Goal: Obtain resource: Obtain resource

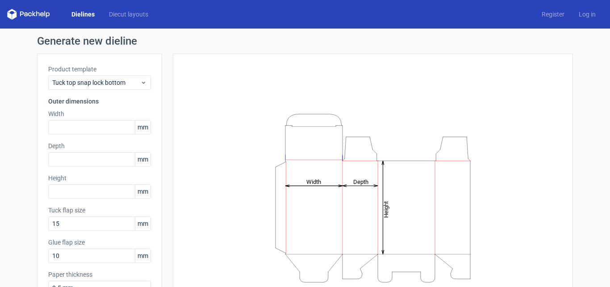
click at [87, 15] on link "Dielines" at bounding box center [83, 14] width 38 height 9
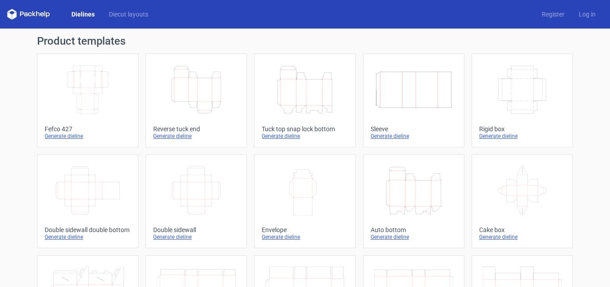
click at [512, 88] on icon "Width Depth Height" at bounding box center [522, 90] width 79 height 50
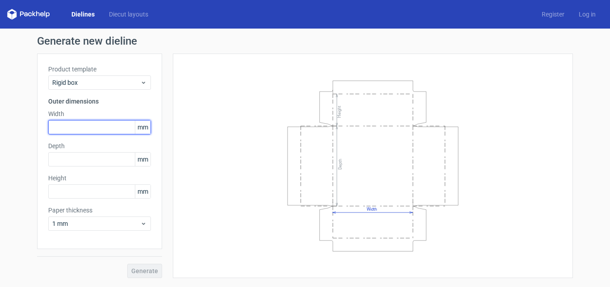
click at [80, 126] on input "text" at bounding box center [99, 127] width 103 height 14
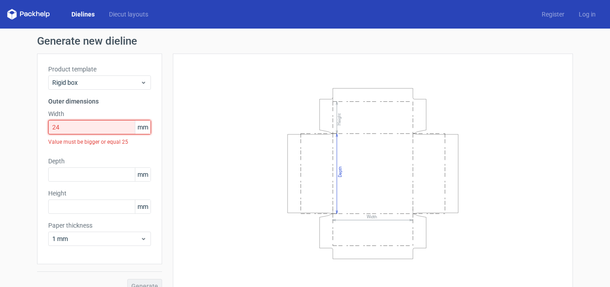
click at [80, 126] on input "24" at bounding box center [99, 127] width 103 height 14
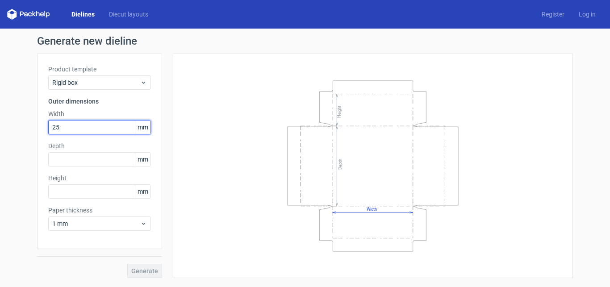
type input "254"
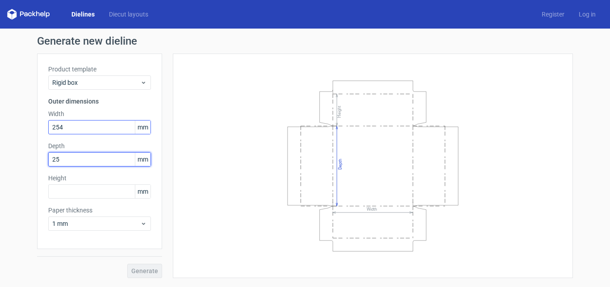
type input "254"
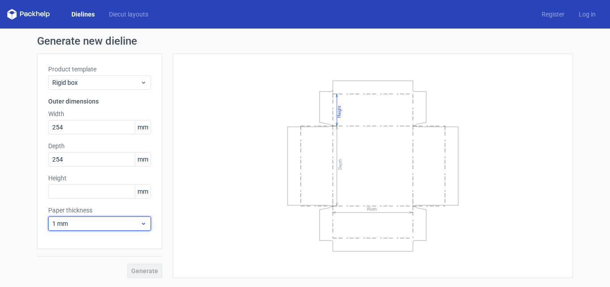
click at [98, 225] on span "1 mm" at bounding box center [96, 223] width 88 height 9
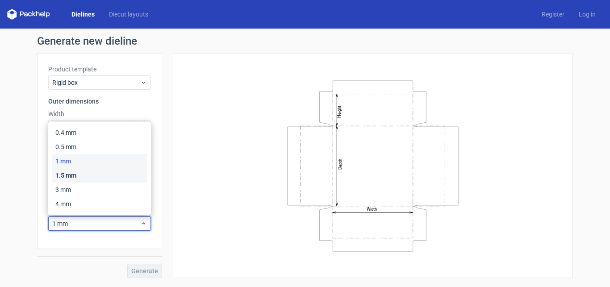
click at [83, 174] on div "1.5 mm" at bounding box center [100, 175] width 96 height 14
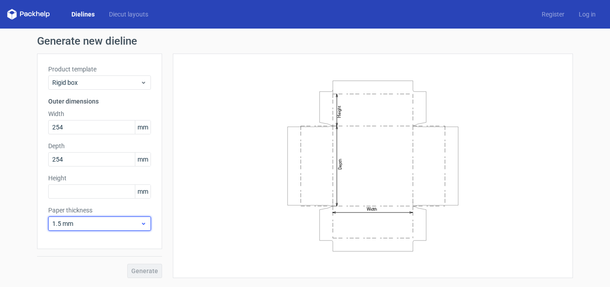
click at [108, 227] on span "1.5 mm" at bounding box center [96, 223] width 88 height 9
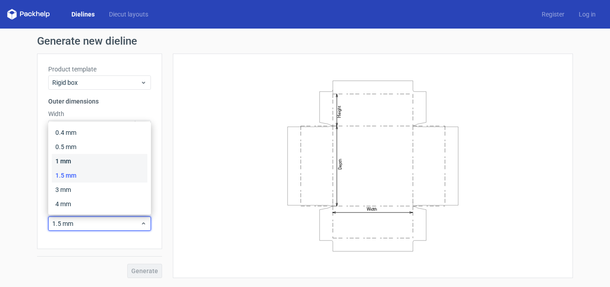
click at [89, 165] on div "1 mm" at bounding box center [100, 161] width 96 height 14
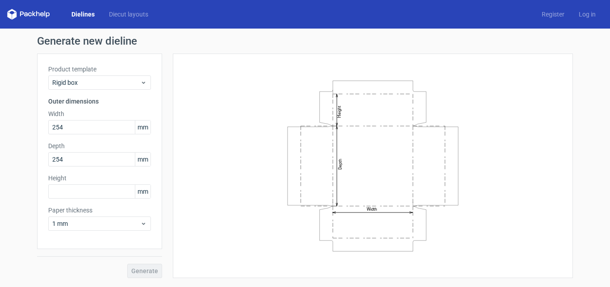
click at [81, 183] on div "Height mm" at bounding box center [99, 186] width 103 height 25
click at [88, 209] on label "Paper thickness" at bounding box center [99, 210] width 103 height 9
click at [93, 199] on div "Product template Rigid box Outer dimensions Width 254 mm Depth 254 mm Height mm…" at bounding box center [99, 152] width 125 height 196
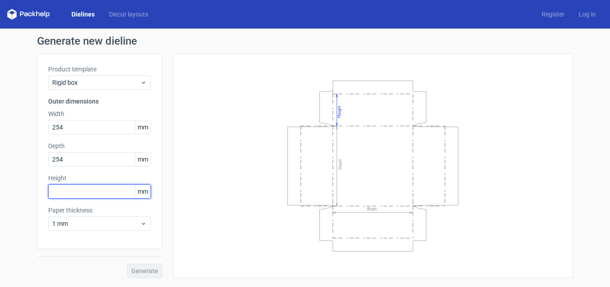
click at [101, 194] on input "text" at bounding box center [99, 192] width 103 height 14
type input "102"
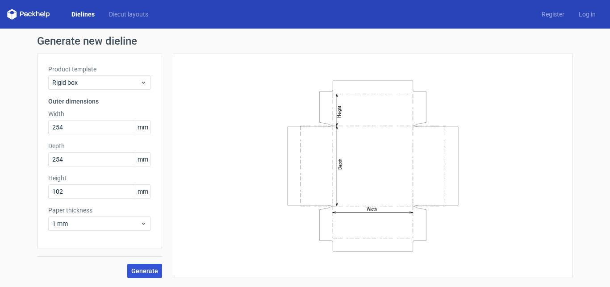
click at [147, 272] on span "Generate" at bounding box center [144, 271] width 27 height 6
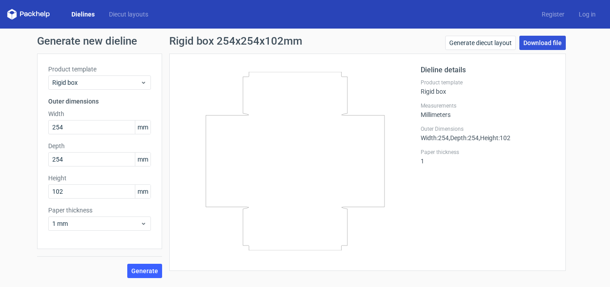
click at [533, 45] on link "Download file" at bounding box center [543, 43] width 46 height 14
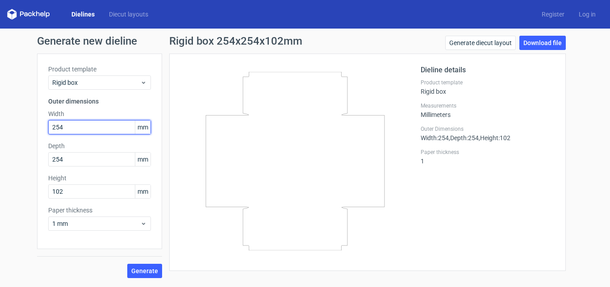
click at [72, 129] on input "254" at bounding box center [99, 127] width 103 height 14
type input "261"
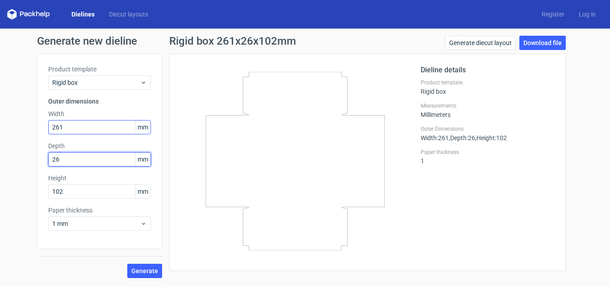
type input "261"
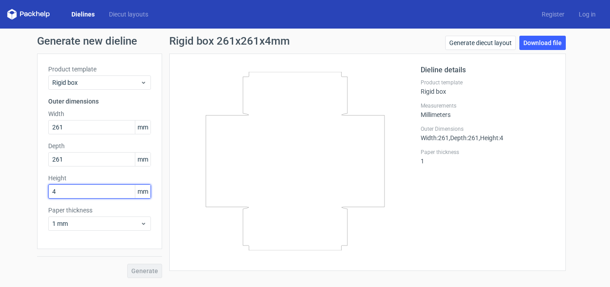
type input "44"
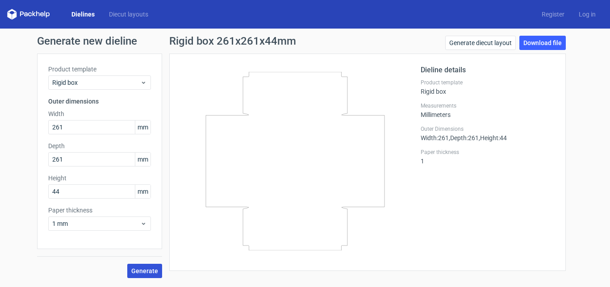
click at [139, 271] on span "Generate" at bounding box center [144, 271] width 27 height 6
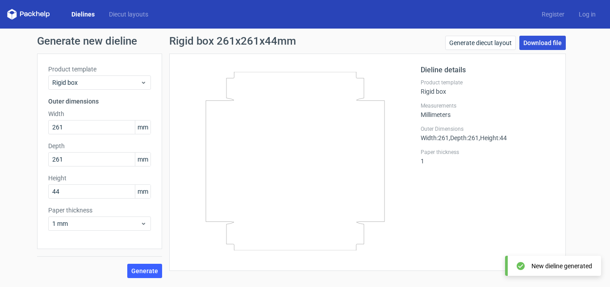
click at [547, 49] on link "Download file" at bounding box center [543, 43] width 46 height 14
click at [537, 46] on link "Download file" at bounding box center [543, 43] width 46 height 14
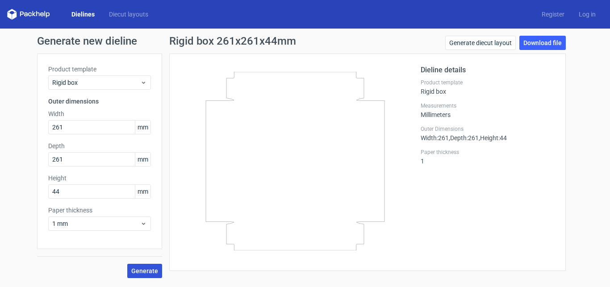
click at [156, 266] on button "Generate" at bounding box center [144, 271] width 35 height 14
click at [547, 42] on link "Download file" at bounding box center [543, 43] width 46 height 14
click at [481, 46] on link "Generate diecut layout" at bounding box center [480, 43] width 71 height 14
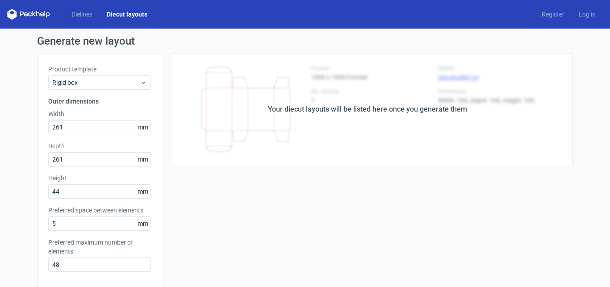
click at [466, 123] on div "Your diecut layouts will be listed here once you generate them" at bounding box center [367, 110] width 411 height 112
click at [86, 9] on div "Dielines Diecut layouts" at bounding box center [80, 14] width 147 height 11
click at [86, 17] on link "Dielines" at bounding box center [81, 14] width 35 height 9
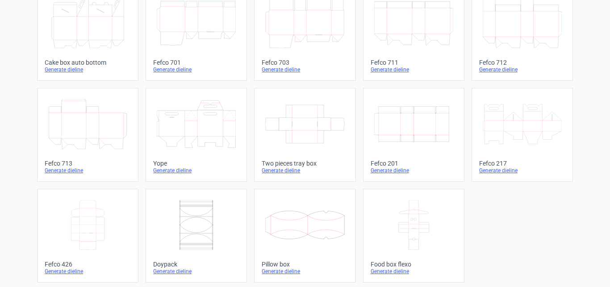
scroll to position [271, 0]
